Goal: Navigation & Orientation: Find specific page/section

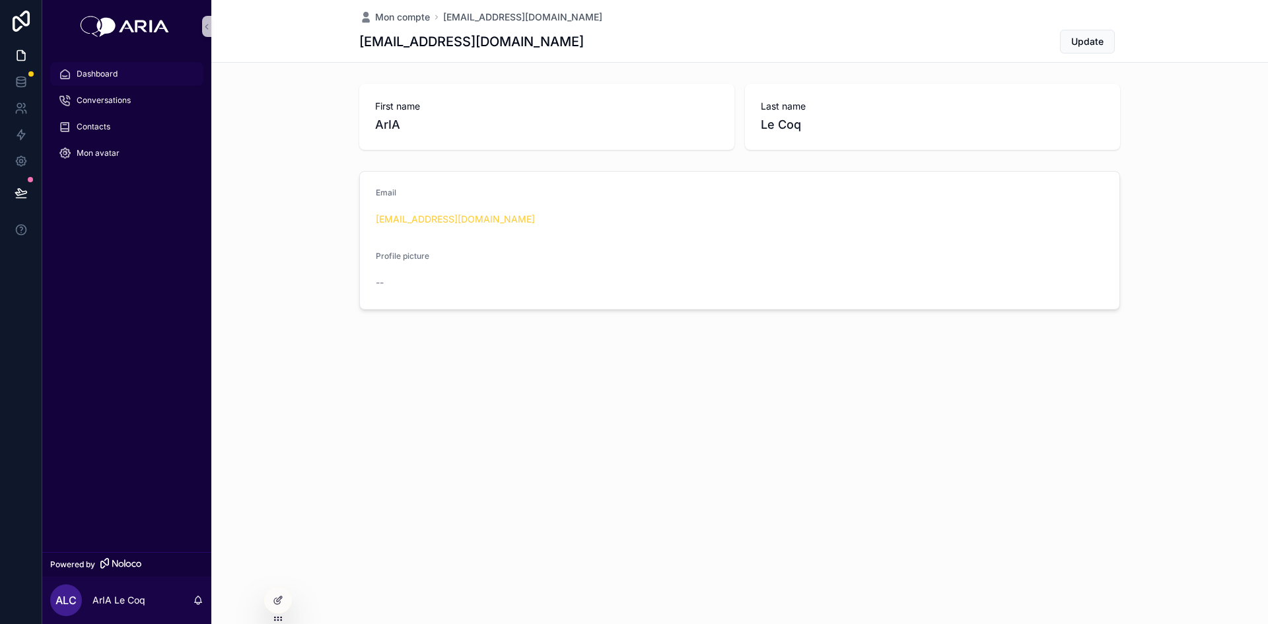
click at [104, 74] on span "Dashboard" at bounding box center [97, 74] width 41 height 11
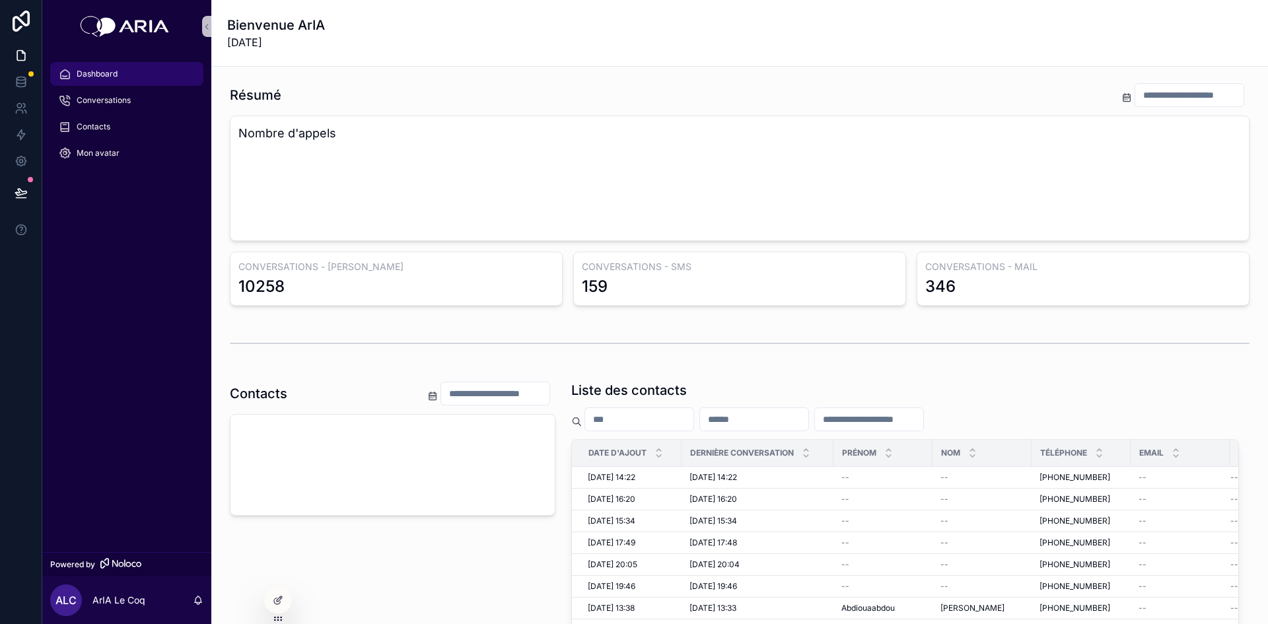
click at [20, 188] on icon at bounding box center [21, 192] width 13 height 13
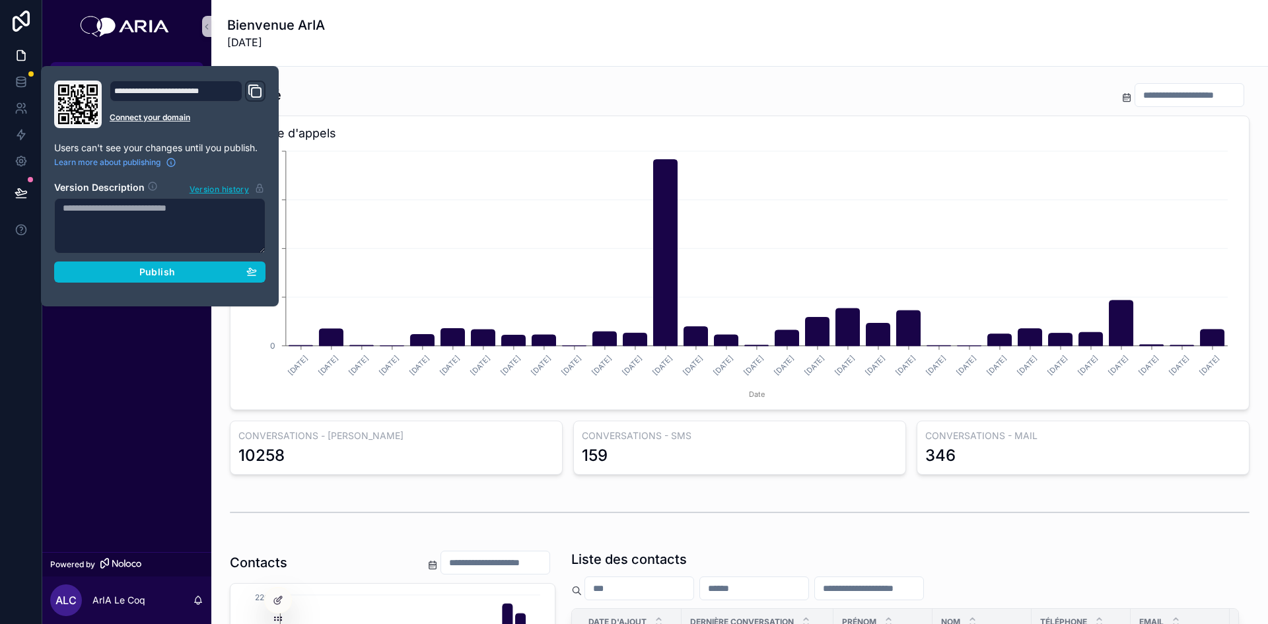
click at [386, 57] on div "Bienvenue ArIA [DATE]" at bounding box center [739, 33] width 1025 height 66
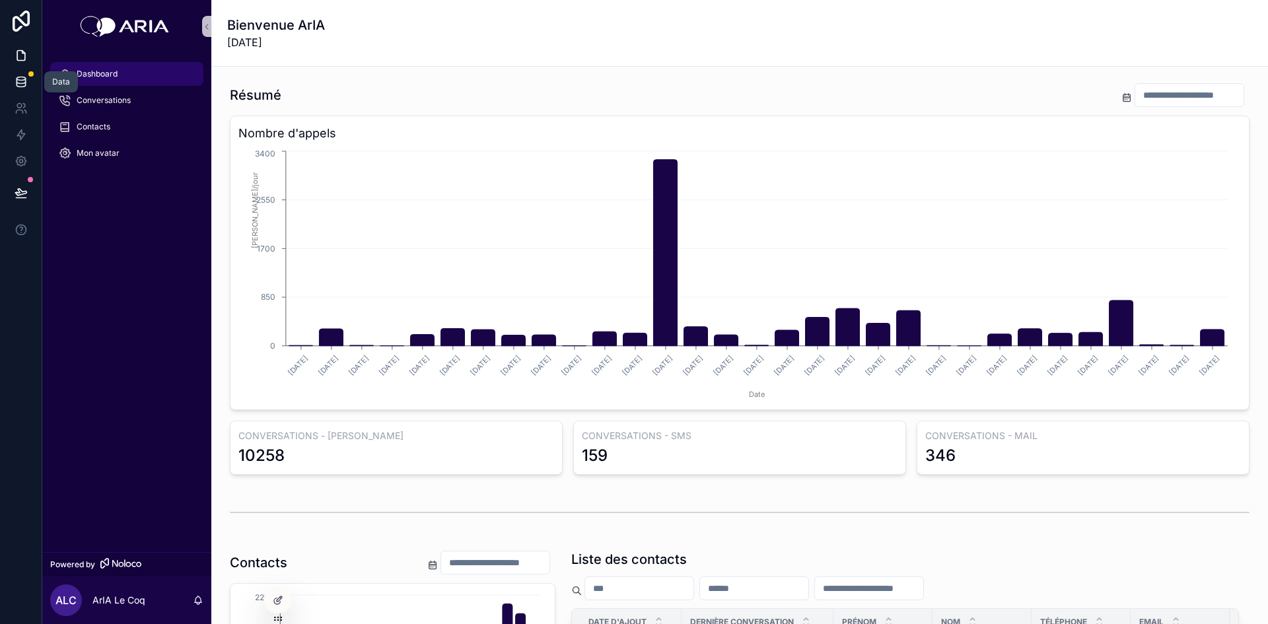
click at [20, 87] on icon at bounding box center [21, 84] width 9 height 5
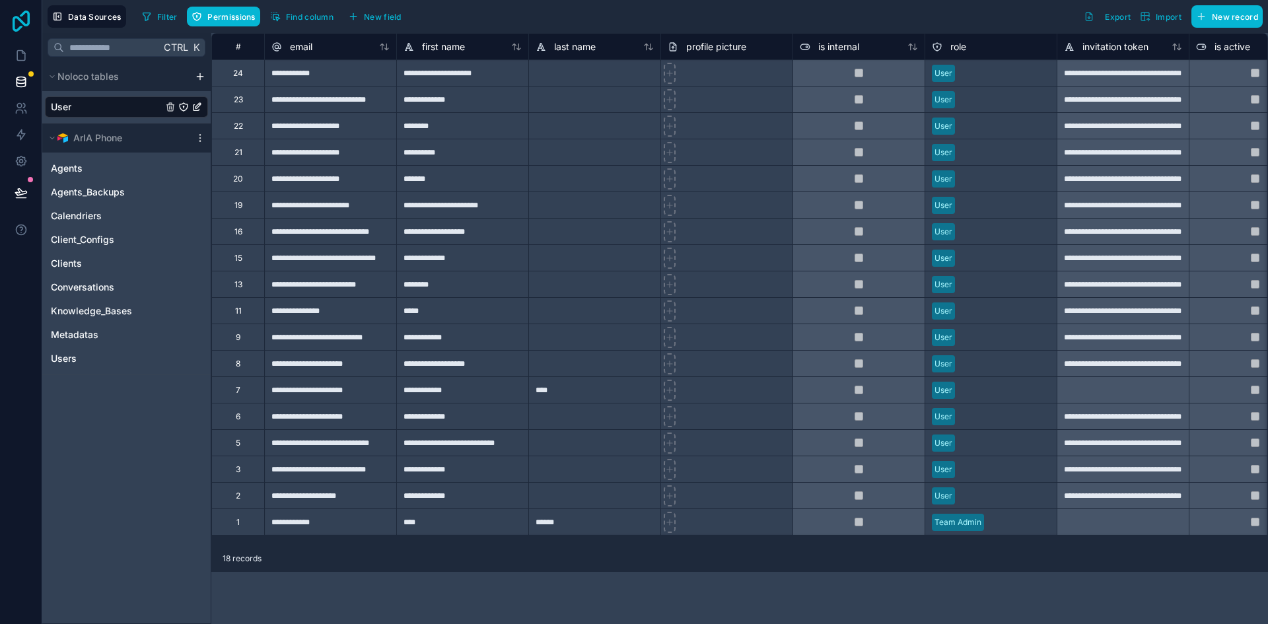
click at [24, 28] on icon at bounding box center [21, 21] width 26 height 21
